Goal: Information Seeking & Learning: Learn about a topic

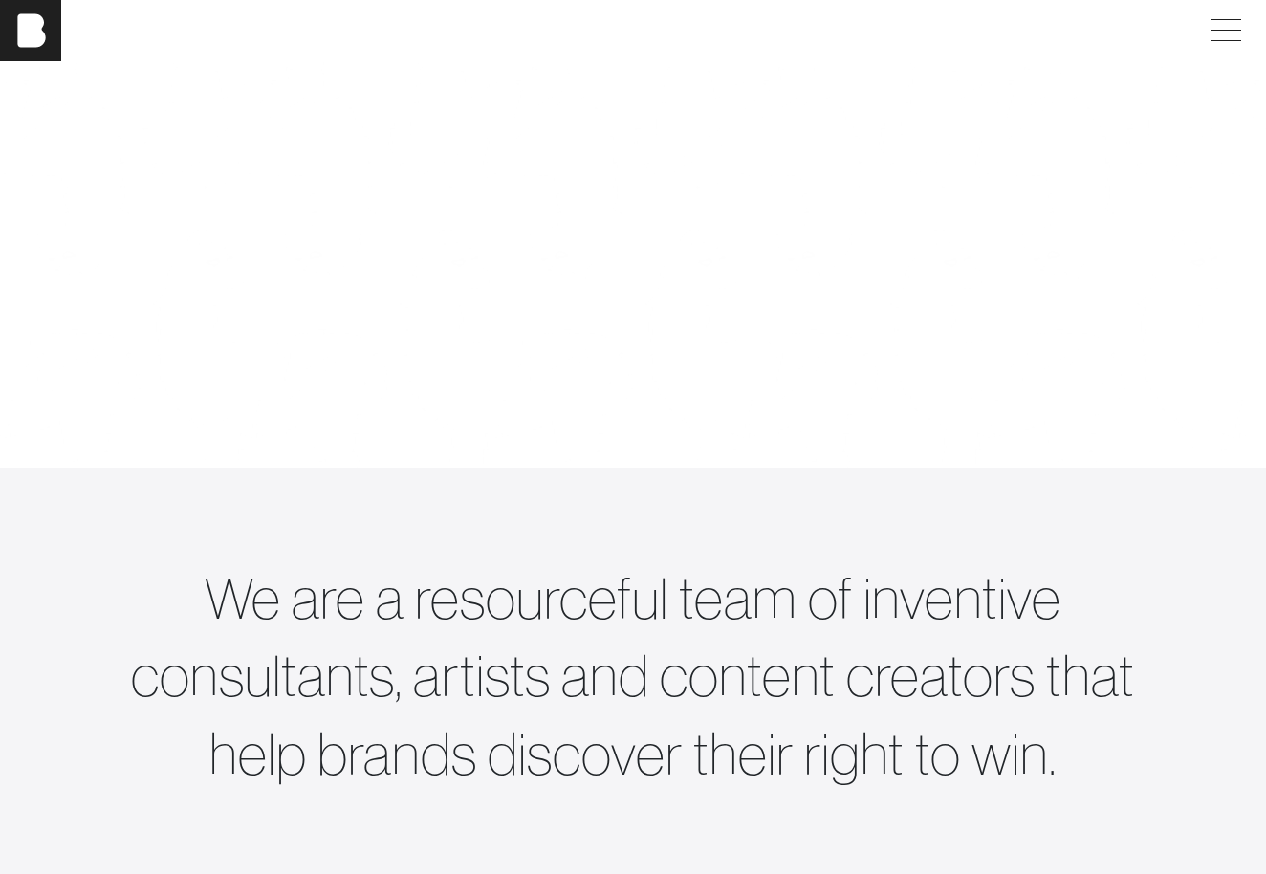
scroll to position [196, 0]
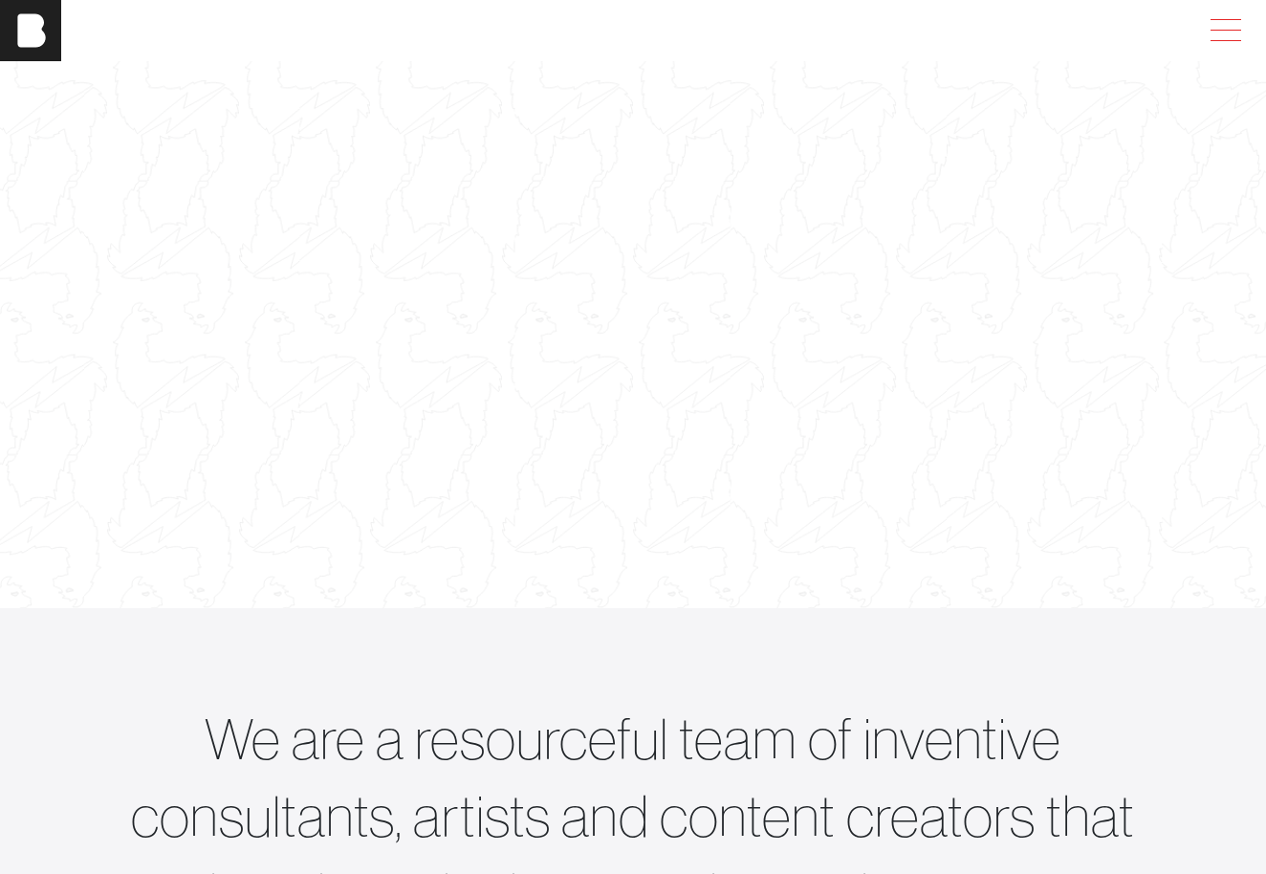
click at [1229, 25] on span at bounding box center [1222, 30] width 44 height 34
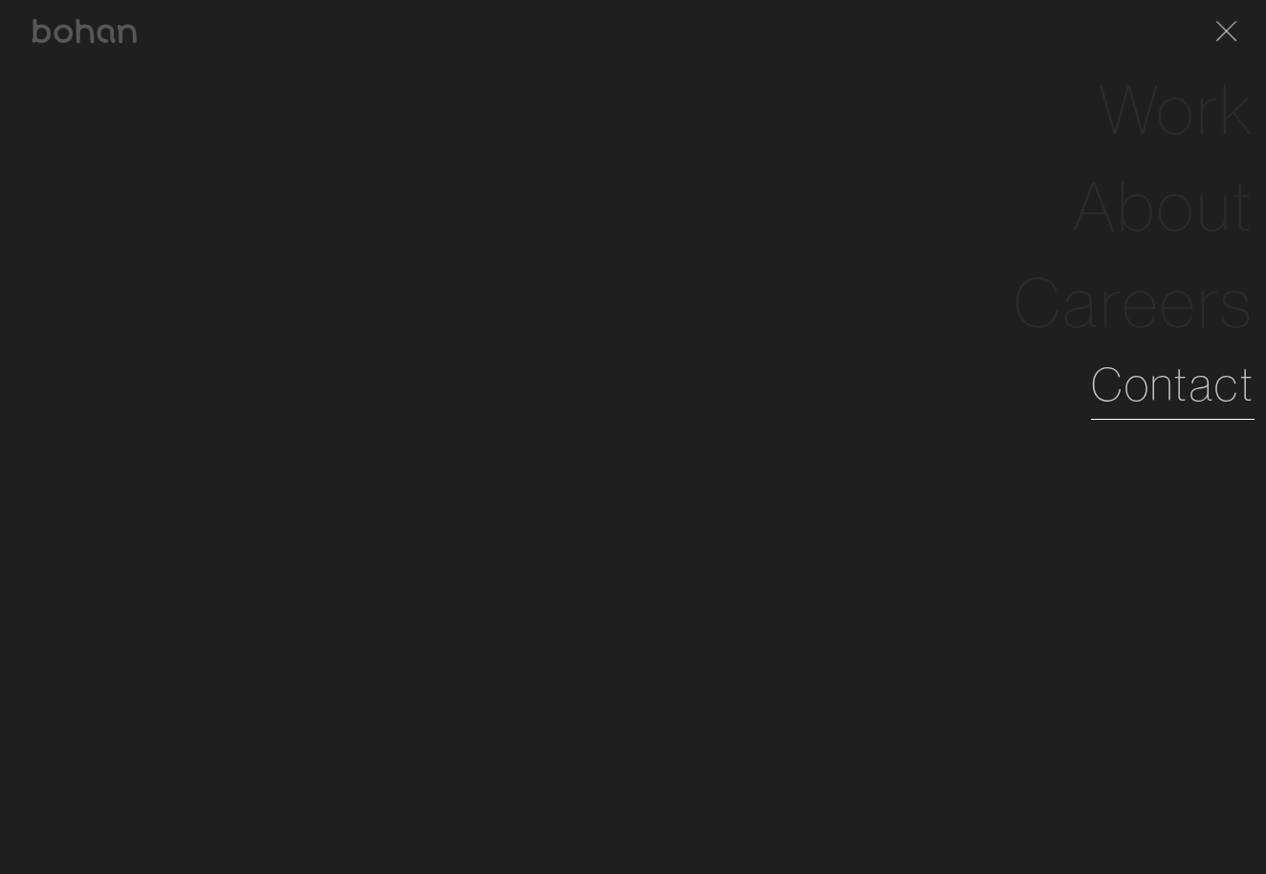
click at [1140, 396] on link "Contact" at bounding box center [1172, 384] width 163 height 69
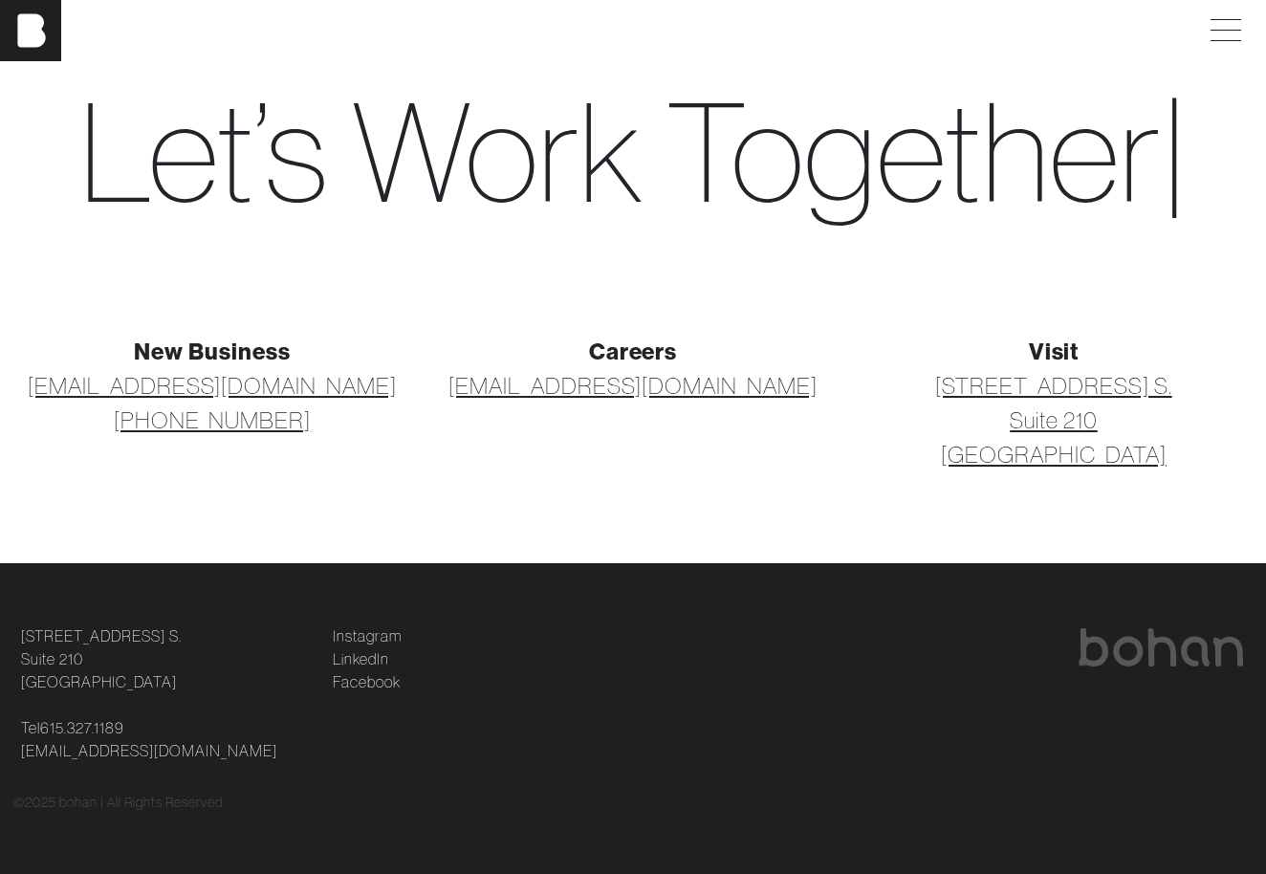
scroll to position [68, 0]
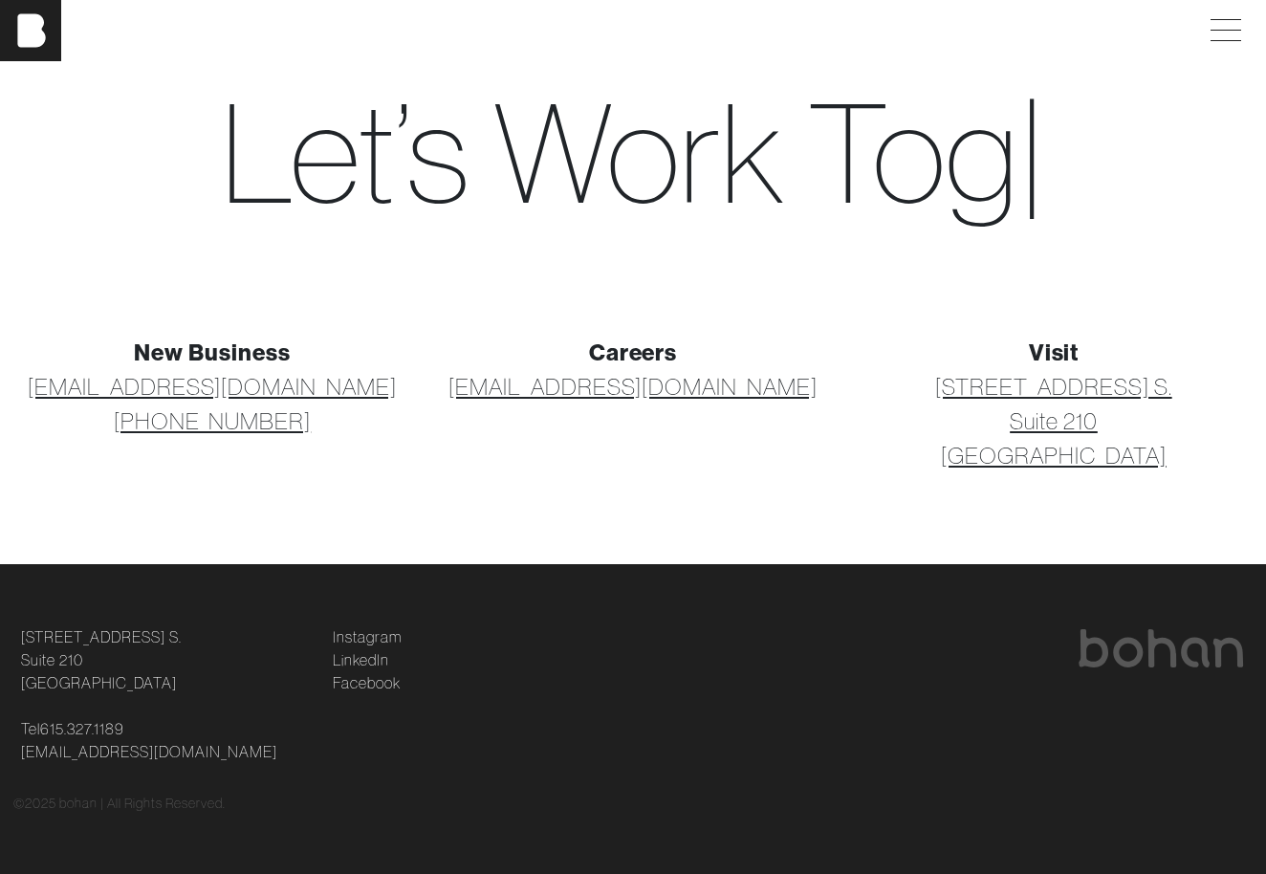
click at [1073, 386] on link "[STREET_ADDRESS] [STREET_ADDRESS]" at bounding box center [1053, 420] width 236 height 103
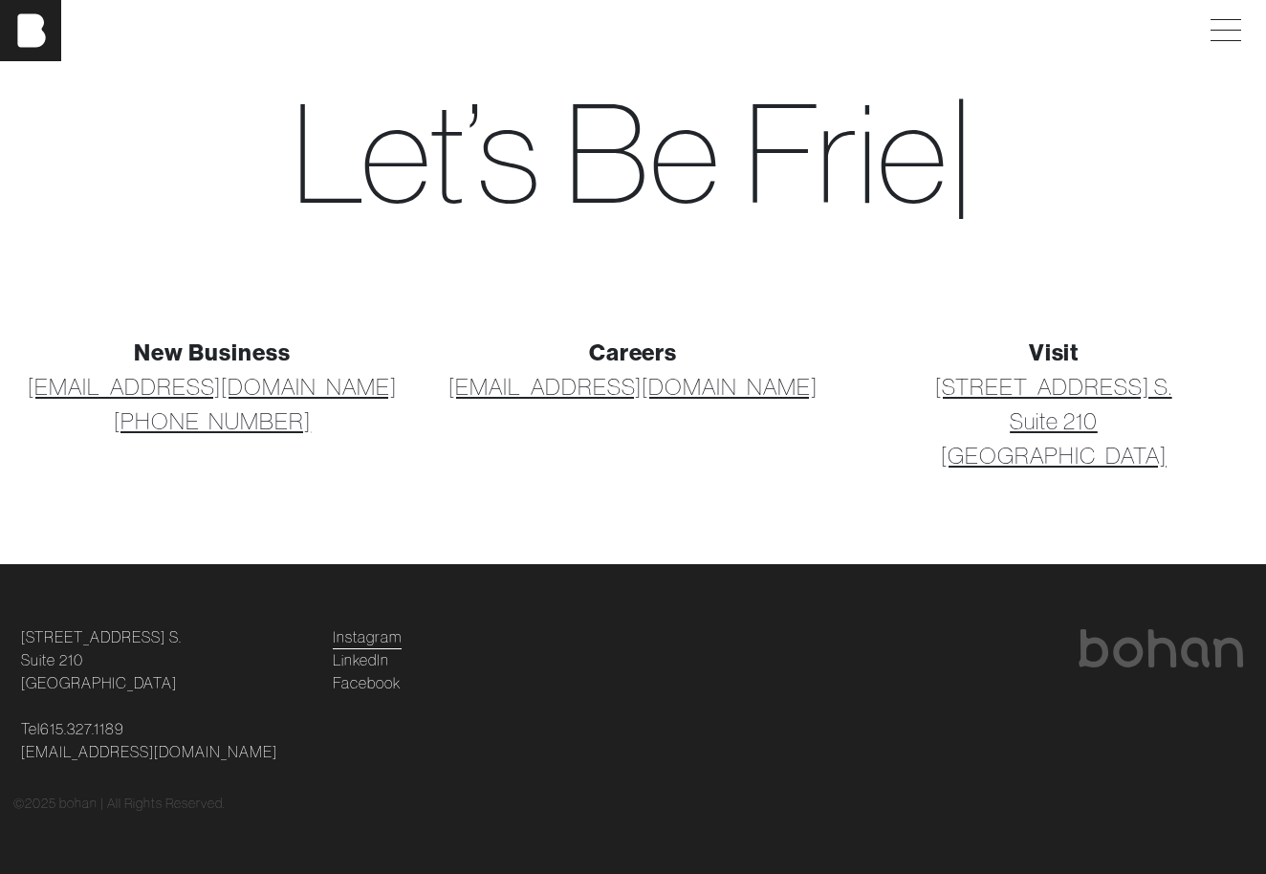
click at [375, 639] on link "Instagram" at bounding box center [367, 636] width 69 height 23
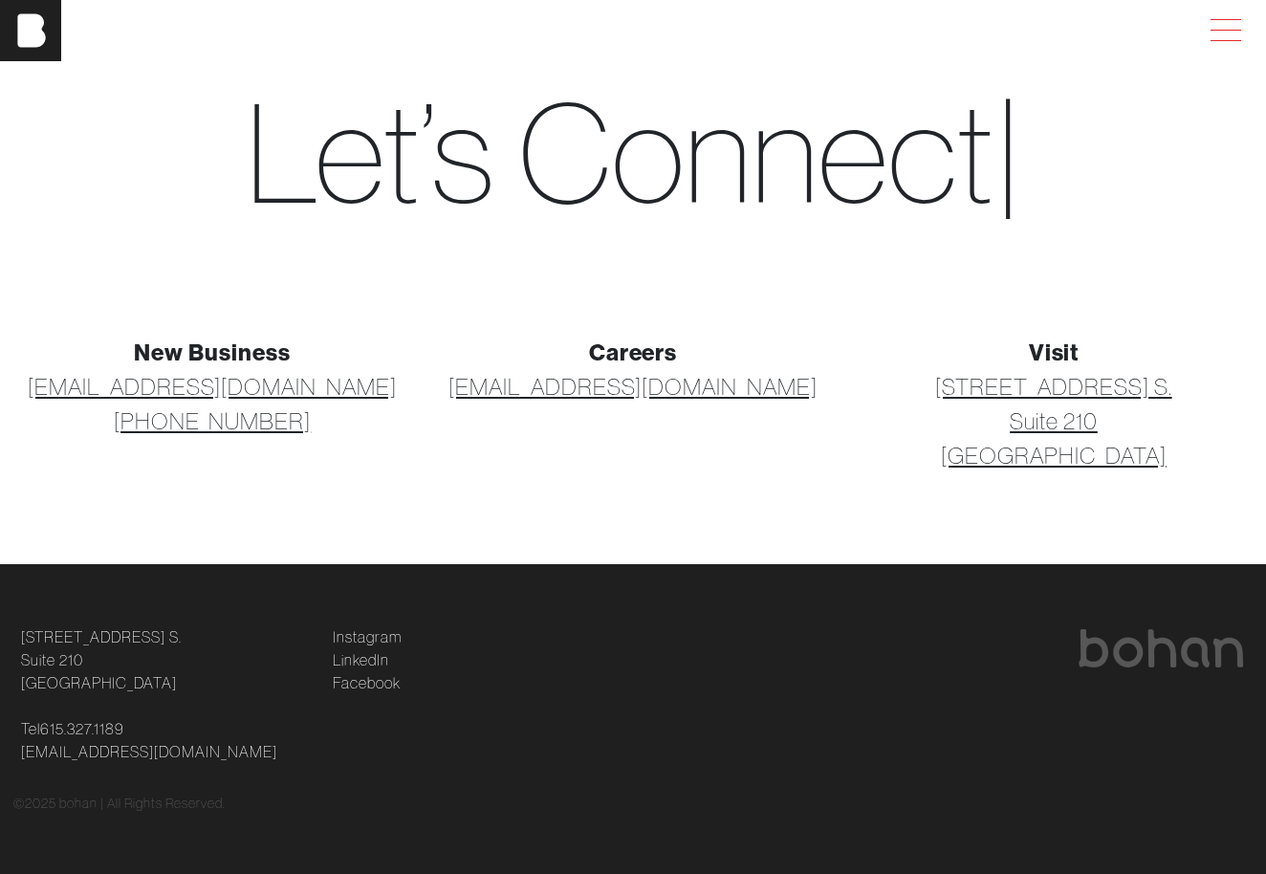
click at [1214, 22] on span at bounding box center [1222, 30] width 44 height 34
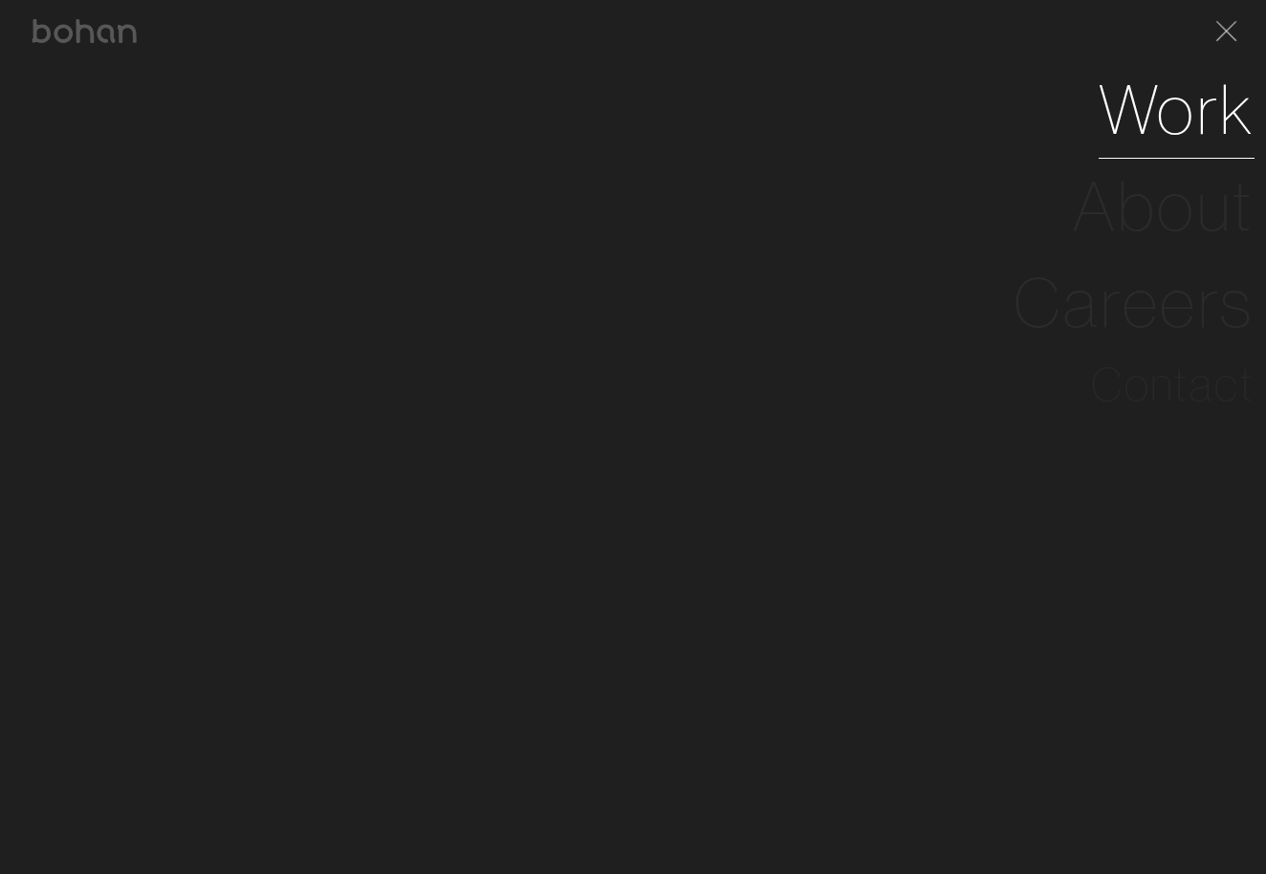
click at [1165, 128] on link "Work" at bounding box center [1176, 109] width 156 height 97
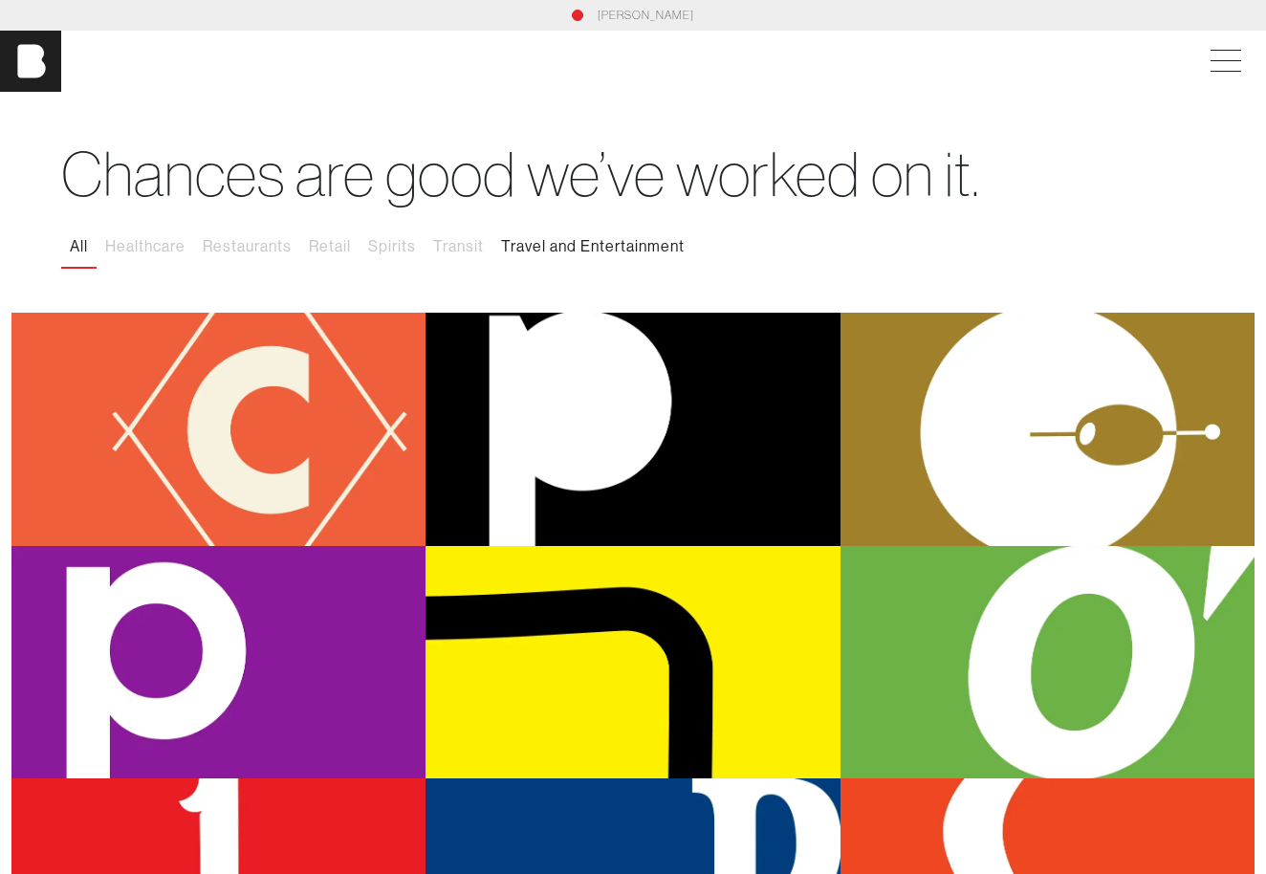
click at [541, 248] on button "Travel and Entertainment" at bounding box center [592, 247] width 201 height 40
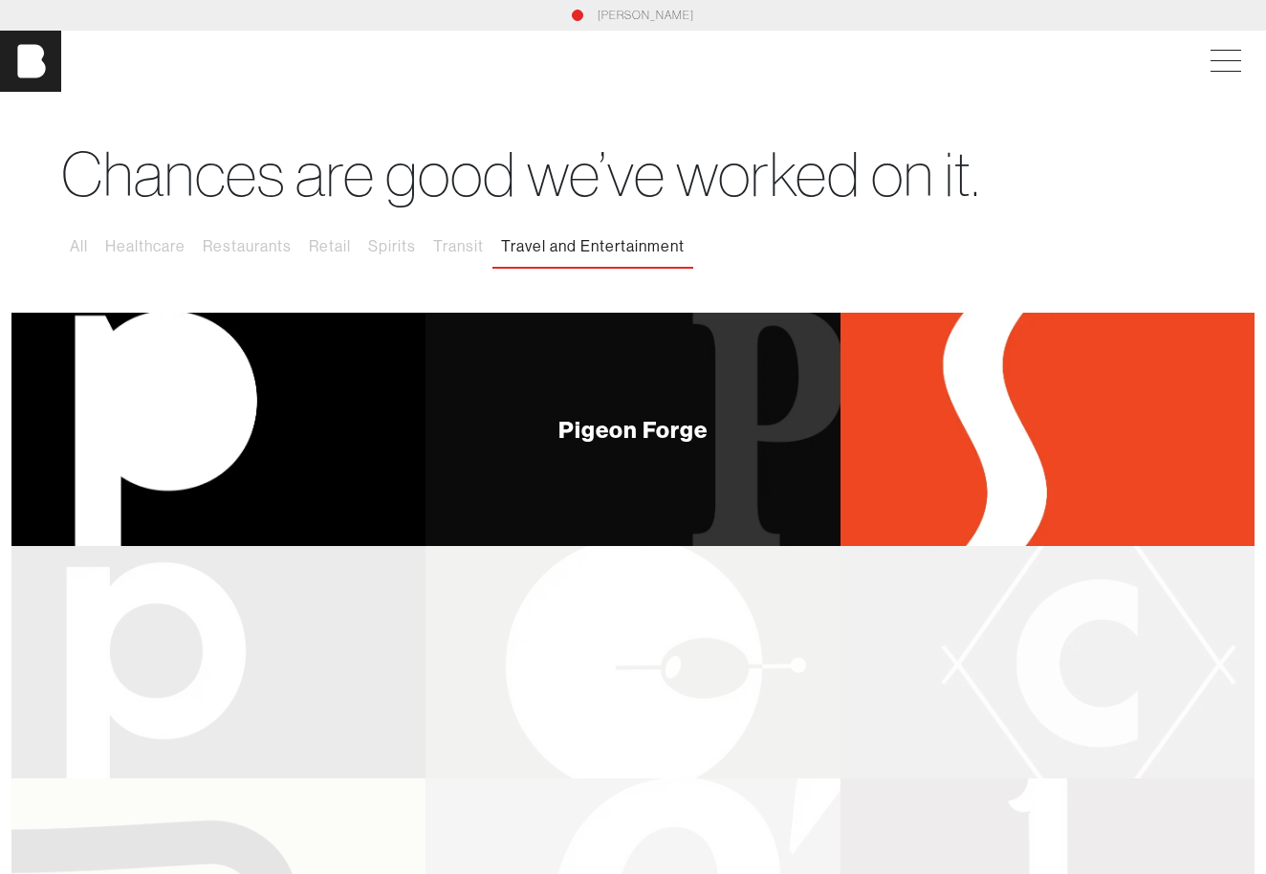
click at [745, 451] on div "Pigeon Forge" at bounding box center [632, 429] width 414 height 233
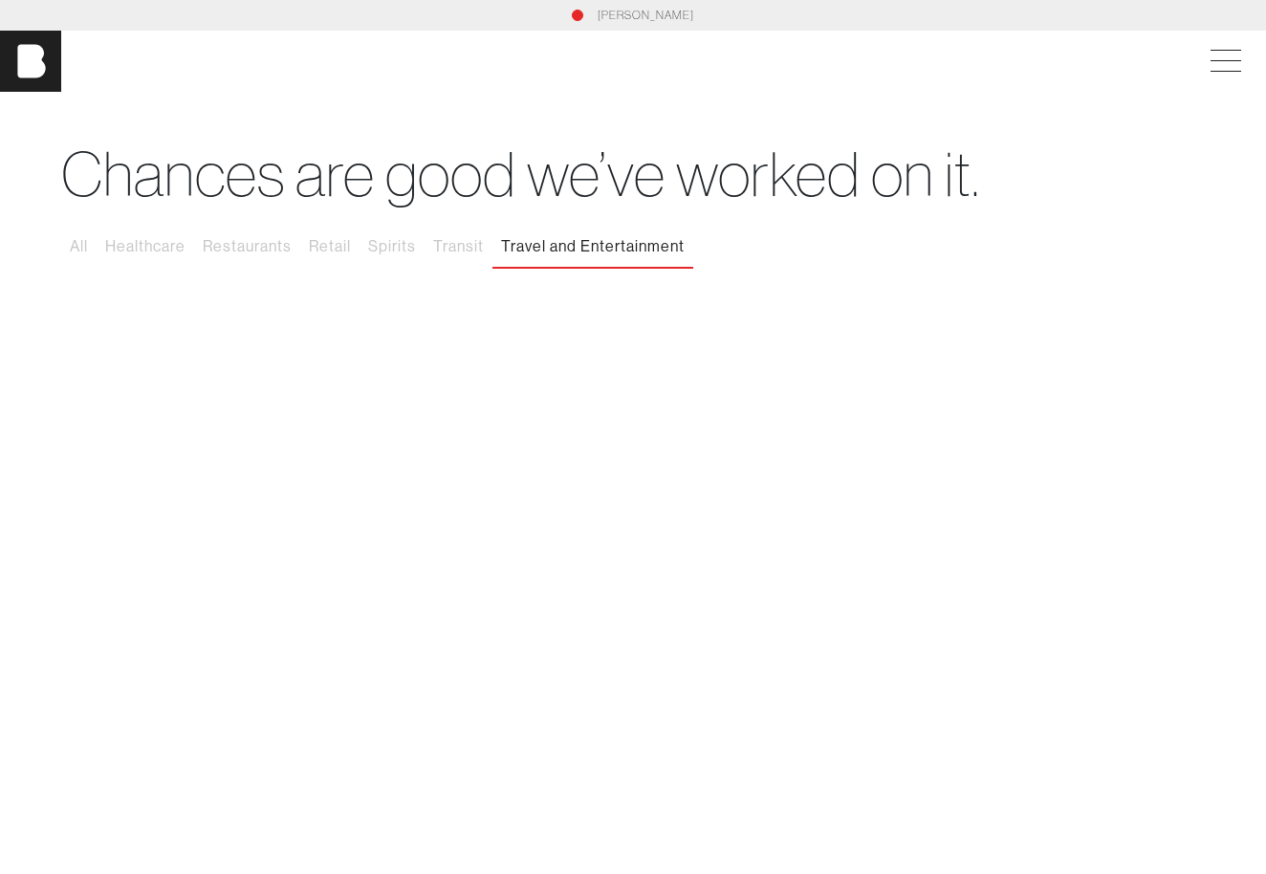
click at [626, 11] on link "[PERSON_NAME]" at bounding box center [645, 15] width 97 height 17
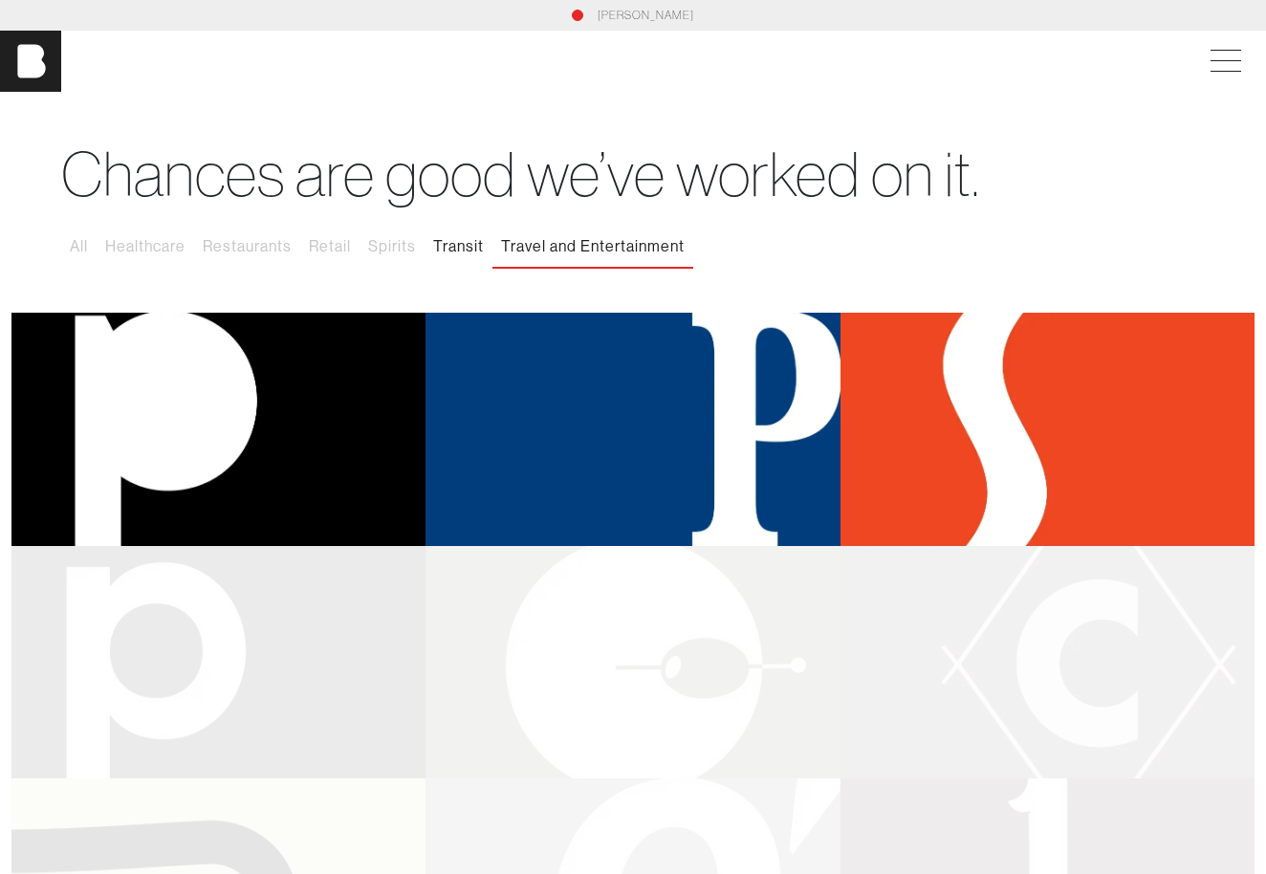
click at [467, 238] on button "Transit" at bounding box center [458, 247] width 68 height 40
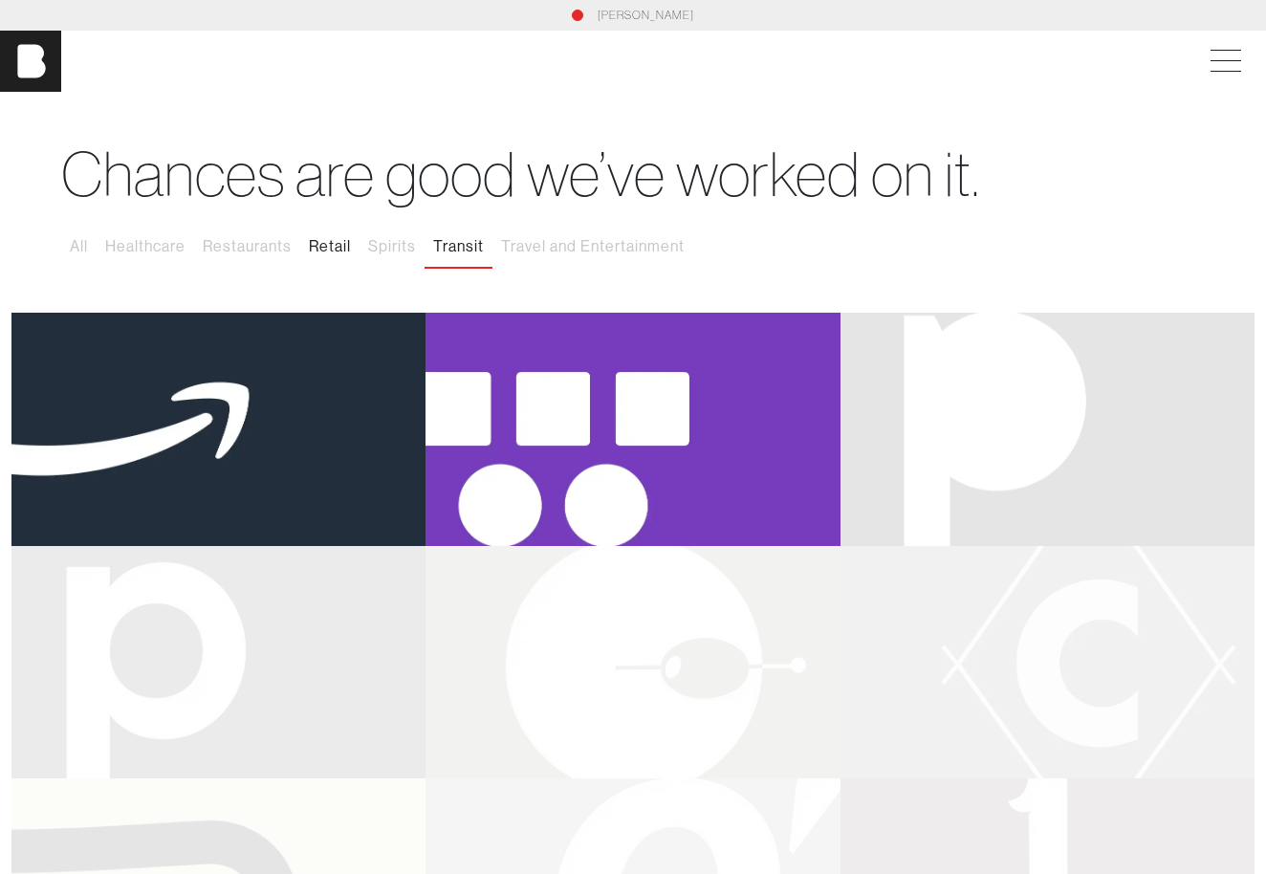
click at [352, 243] on button "Retail" at bounding box center [329, 247] width 59 height 40
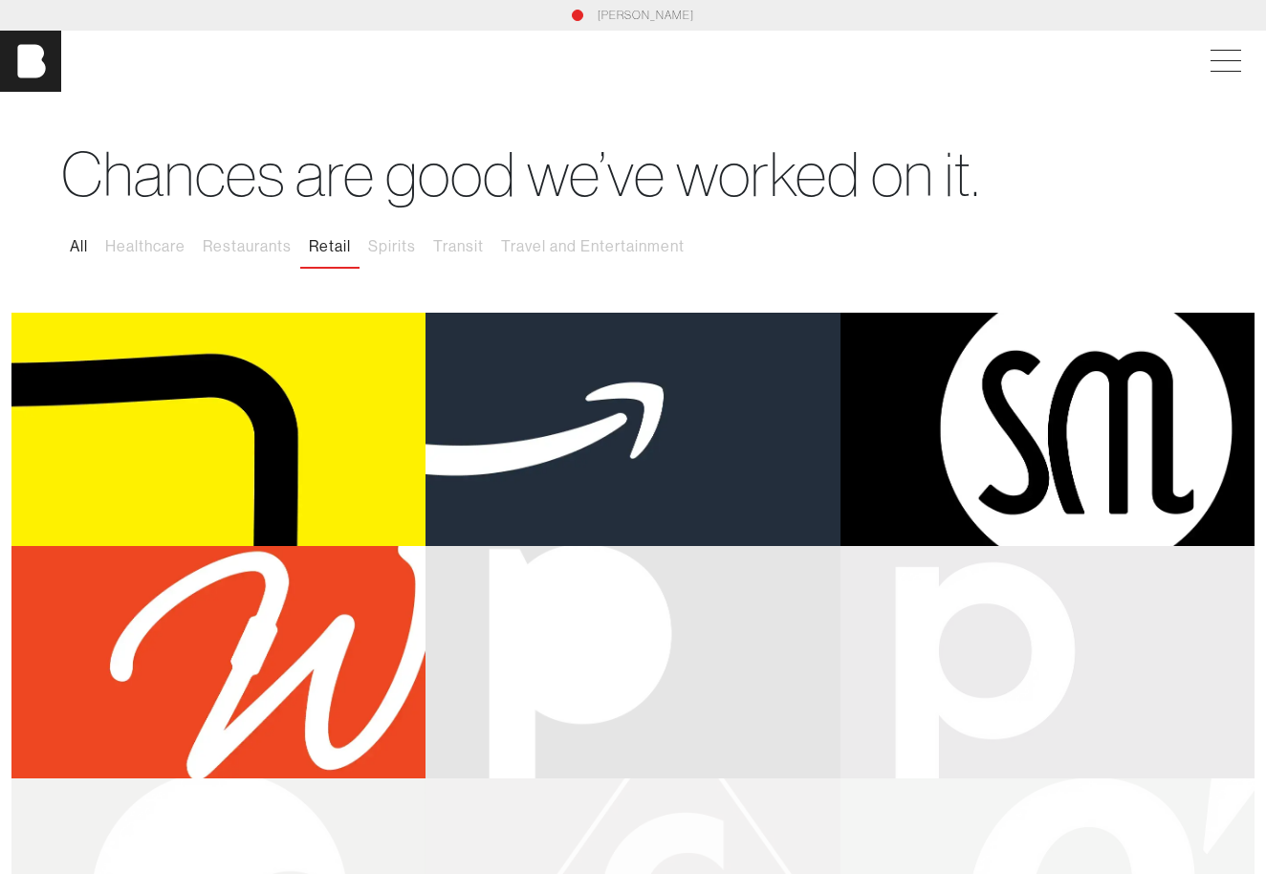
click at [85, 246] on button "All" at bounding box center [78, 247] width 35 height 40
